Goal: Information Seeking & Learning: Learn about a topic

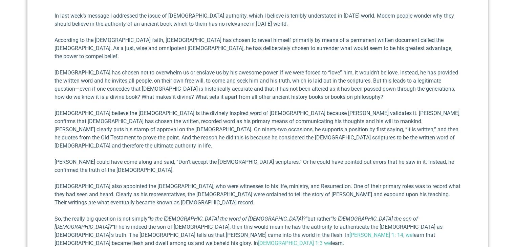
scroll to position [298, 0]
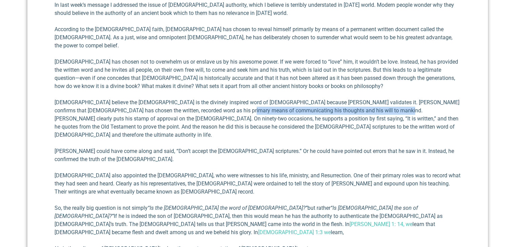
drag, startPoint x: 206, startPoint y: 102, endPoint x: 356, endPoint y: 105, distance: 150.2
click at [357, 105] on p "[DEMOGRAPHIC_DATA] believe the [DEMOGRAPHIC_DATA] is the divinely inspired word…" at bounding box center [257, 118] width 406 height 41
copy p "[DEMOGRAPHIC_DATA] clearly puts his stamp of approval on the [DEMOGRAPHIC_DATA]."
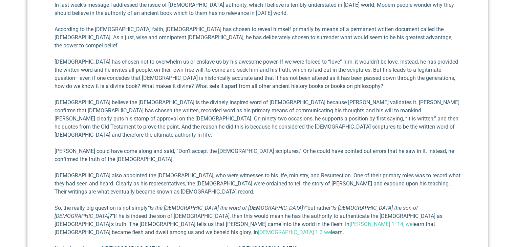
click at [226, 127] on div "In last week’s message I addressed the issue of [DEMOGRAPHIC_DATA] authority, w…" at bounding box center [257, 199] width 406 height 396
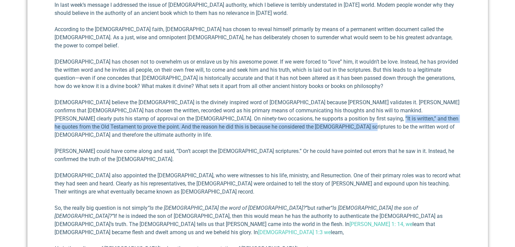
drag, startPoint x: 294, startPoint y: 111, endPoint x: 302, endPoint y: 120, distance: 11.7
click at [302, 120] on p "[DEMOGRAPHIC_DATA] believe the [DEMOGRAPHIC_DATA] is the divinely inspired word…" at bounding box center [257, 118] width 406 height 41
copy p "And the reason he did this is because he considered the [DEMOGRAPHIC_DATA] scri…"
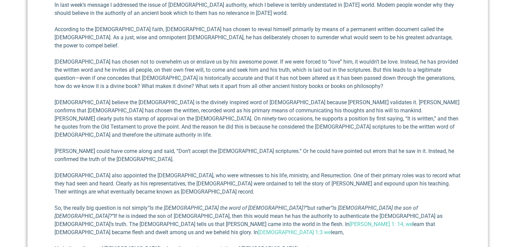
click at [221, 182] on div "In last week’s message I addressed the issue of [DEMOGRAPHIC_DATA] authority, w…" at bounding box center [257, 199] width 406 height 396
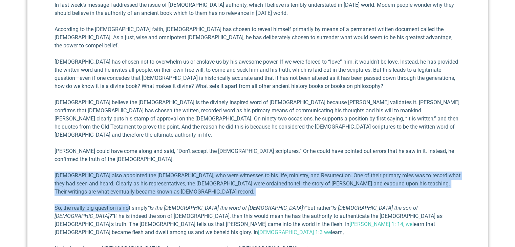
drag, startPoint x: 54, startPoint y: 158, endPoint x: 128, endPoint y: 179, distance: 76.2
click at [128, 179] on div "In last week’s message I addressed the issue of [DEMOGRAPHIC_DATA] authority, w…" at bounding box center [257, 199] width 406 height 396
click at [126, 176] on p "[DEMOGRAPHIC_DATA] also appointed the [DEMOGRAPHIC_DATA], who were witnesses to…" at bounding box center [257, 184] width 406 height 24
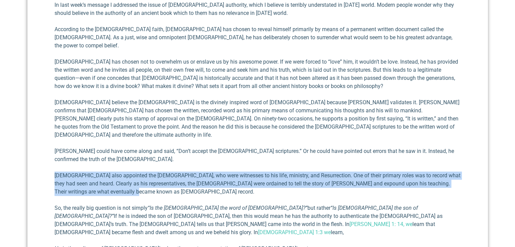
drag, startPoint x: 126, startPoint y: 176, endPoint x: 51, endPoint y: 157, distance: 77.3
click at [51, 157] on div "Why Believe the [DEMOGRAPHIC_DATA]? [PERSON_NAME] III [DATE] In last week’s mes…" at bounding box center [257, 200] width 460 height 497
copy p "[DEMOGRAPHIC_DATA] also appointed the [DEMOGRAPHIC_DATA], who were witnesses to…"
